Goal: Information Seeking & Learning: Learn about a topic

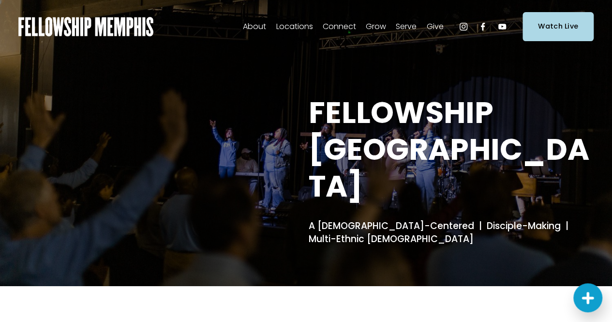
click at [0, 0] on span "Our Story & Beliefs" at bounding box center [0, 0] width 0 height 0
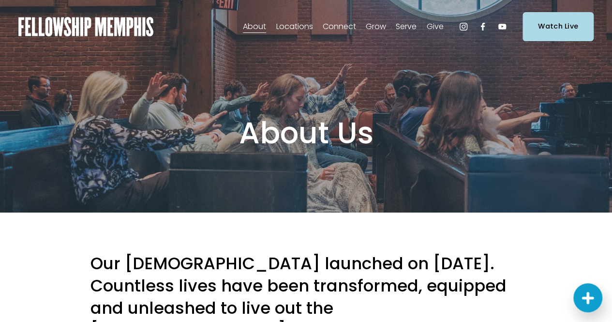
click at [0, 0] on link "Elder Nominations" at bounding box center [0, 0] width 0 height 0
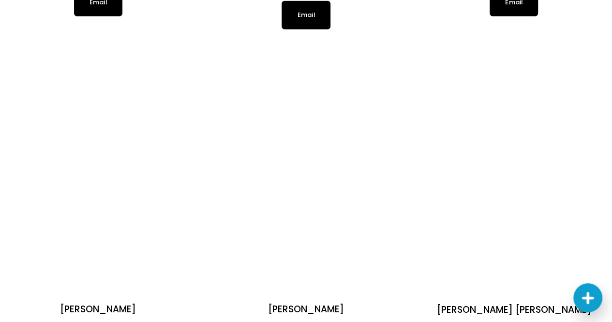
scroll to position [1069, 0]
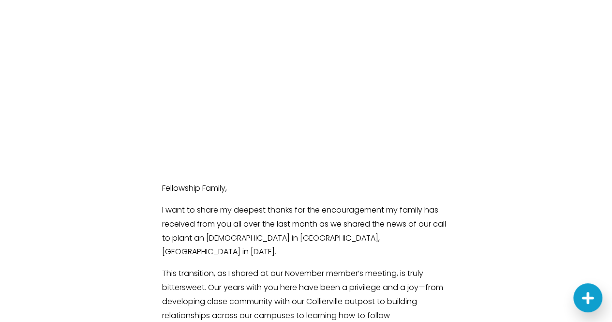
scroll to position [264, 0]
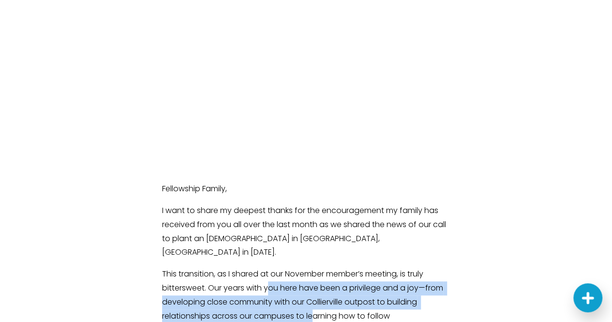
drag, startPoint x: 267, startPoint y: 214, endPoint x: 315, endPoint y: 247, distance: 57.7
click at [315, 267] on p "This transition, as I shared at our November member’s meeting, is truly bitters…" at bounding box center [306, 309] width 288 height 84
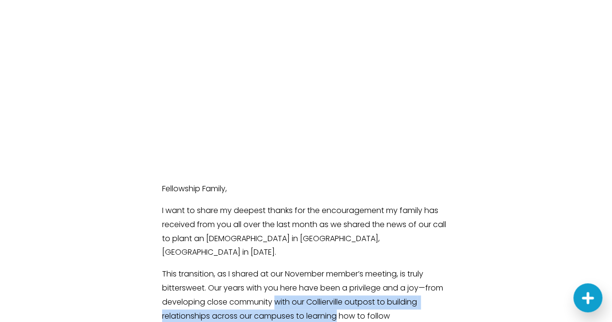
drag, startPoint x: 315, startPoint y: 247, endPoint x: 287, endPoint y: 229, distance: 32.9
click at [287, 267] on p "This transition, as I shared at our November member’s meeting, is truly bitters…" at bounding box center [306, 309] width 288 height 84
drag, startPoint x: 287, startPoint y: 229, endPoint x: 335, endPoint y: 252, distance: 53.4
click at [335, 267] on p "This transition, as I shared at our November member’s meeting, is truly bitters…" at bounding box center [306, 309] width 288 height 84
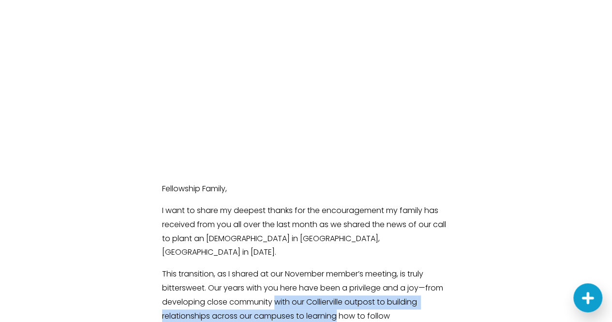
click at [335, 267] on p "This transition, as I shared at our November member’s meeting, is truly bitters…" at bounding box center [306, 309] width 288 height 84
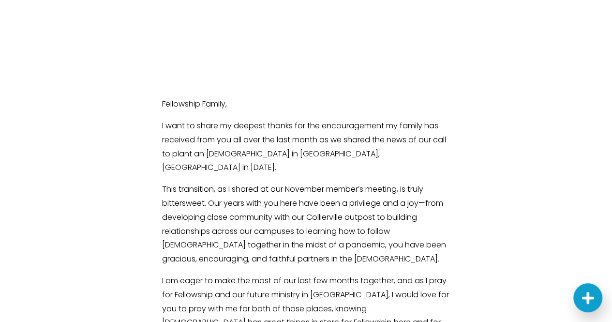
scroll to position [348, 0]
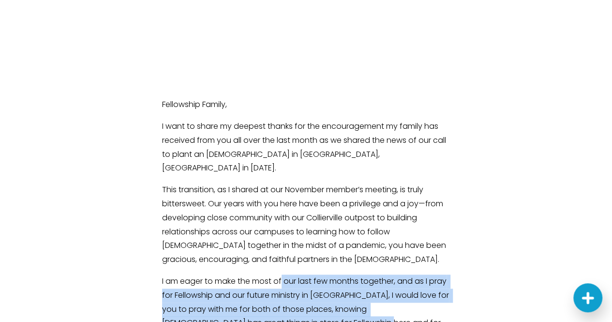
drag, startPoint x: 335, startPoint y: 252, endPoint x: 281, endPoint y: 200, distance: 75.9
click at [281, 200] on div "Fellowship Family, I want to share my deepest thanks for the encouragement my f…" at bounding box center [306, 267] width 288 height 339
drag, startPoint x: 281, startPoint y: 200, endPoint x: 371, endPoint y: 267, distance: 112.8
click at [371, 267] on div "Fellowship Family, I want to share my deepest thanks for the encouragement my f…" at bounding box center [306, 267] width 288 height 339
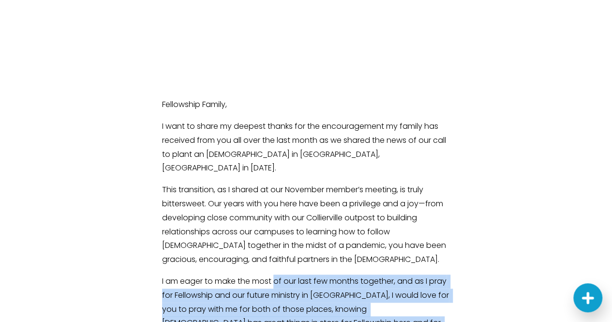
click at [371, 274] on p "I am eager to make the most of our last few months together, and as I pray for …" at bounding box center [306, 316] width 288 height 84
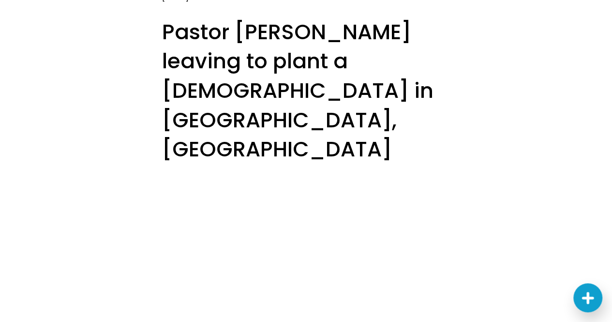
scroll to position [0, 0]
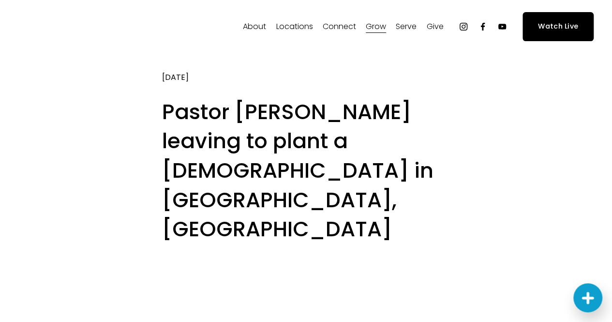
click at [0, 0] on span "Staff" at bounding box center [0, 0] width 0 height 0
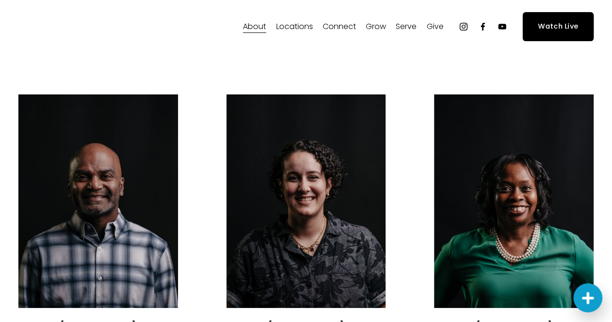
click at [0, 0] on span "Our Story & Beliefs" at bounding box center [0, 0] width 0 height 0
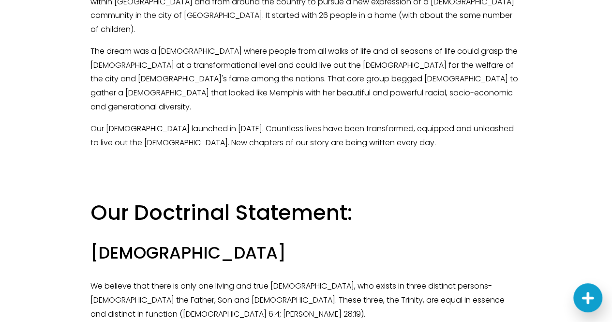
scroll to position [205, 0]
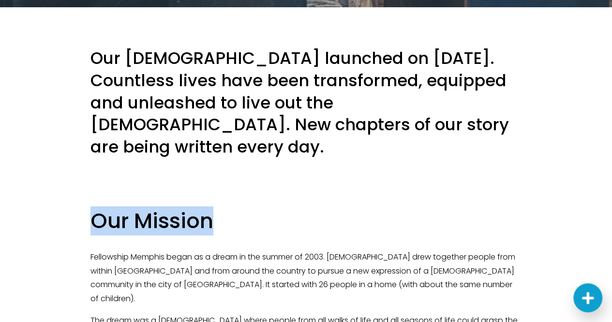
drag, startPoint x: 0, startPoint y: 0, endPoint x: 339, endPoint y: 235, distance: 412.2
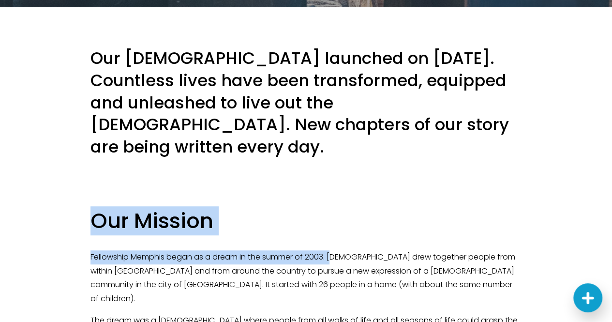
click at [339, 250] on p "Fellowship Memphis began as a dream in the summer of 2003. [DEMOGRAPHIC_DATA] d…" at bounding box center [305, 278] width 431 height 56
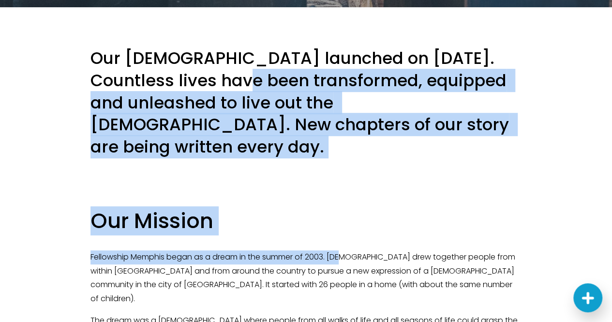
drag, startPoint x: 339, startPoint y: 235, endPoint x: 277, endPoint y: 86, distance: 161.1
click at [277, 86] on h3 "Our church launched on November 2, 2003. Countless lives have been transformed,…" at bounding box center [305, 102] width 431 height 110
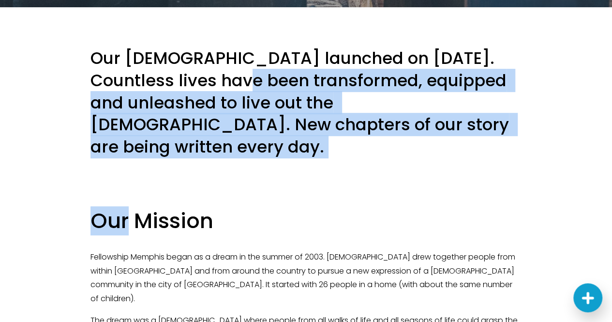
drag, startPoint x: 277, startPoint y: 86, endPoint x: 351, endPoint y: 152, distance: 99.0
click at [351, 166] on div at bounding box center [306, 182] width 448 height 33
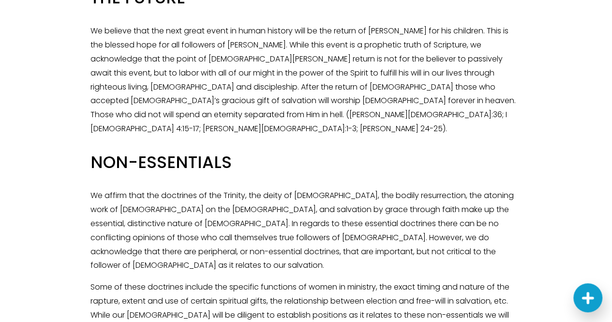
scroll to position [1912, 0]
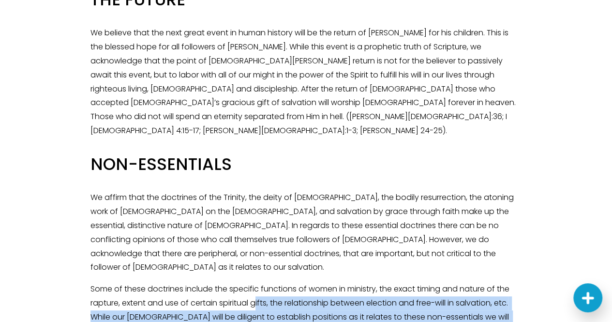
drag, startPoint x: 351, startPoint y: 152, endPoint x: 256, endPoint y: 105, distance: 105.8
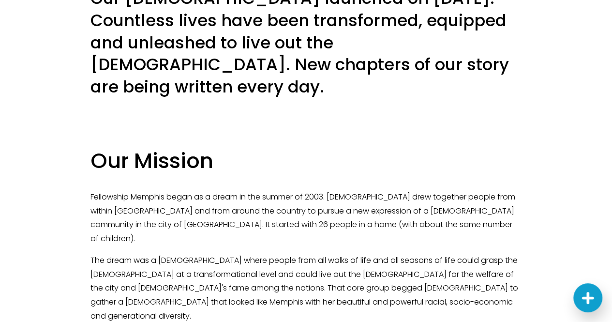
scroll to position [0, 0]
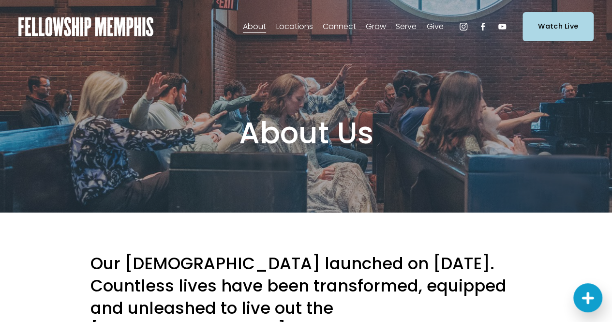
click at [0, 0] on span "Staff" at bounding box center [0, 0] width 0 height 0
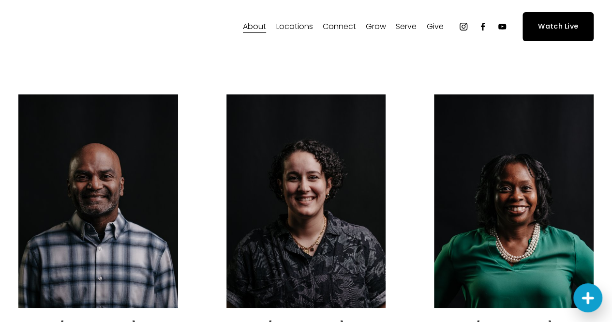
click at [0, 0] on span "Careers" at bounding box center [0, 0] width 0 height 0
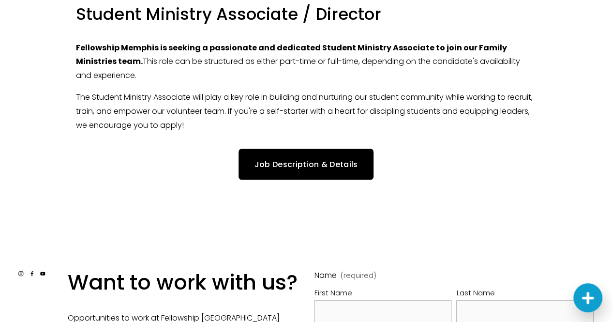
scroll to position [330, 0]
